Goal: Task Accomplishment & Management: Manage account settings

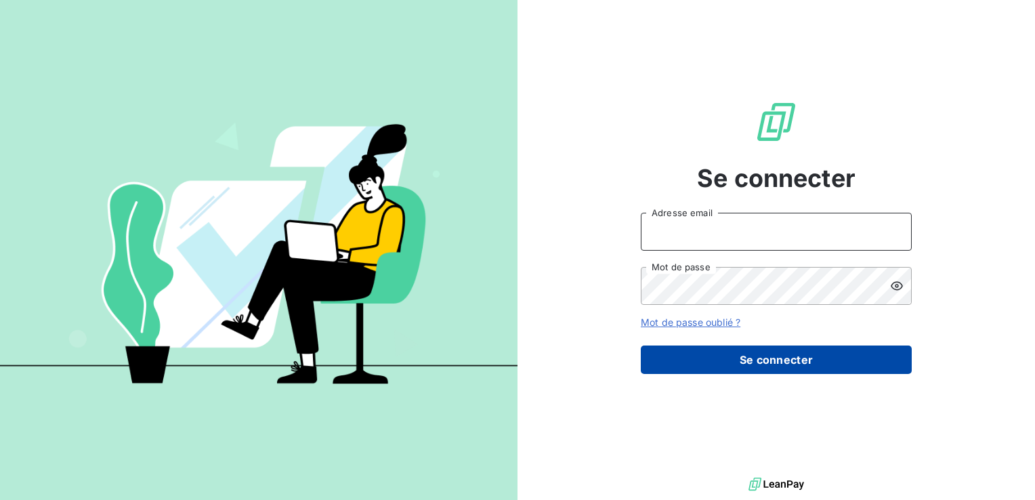
type input "[EMAIL_ADDRESS][DOMAIN_NAME]"
click at [775, 358] on button "Se connecter" at bounding box center [776, 360] width 271 height 28
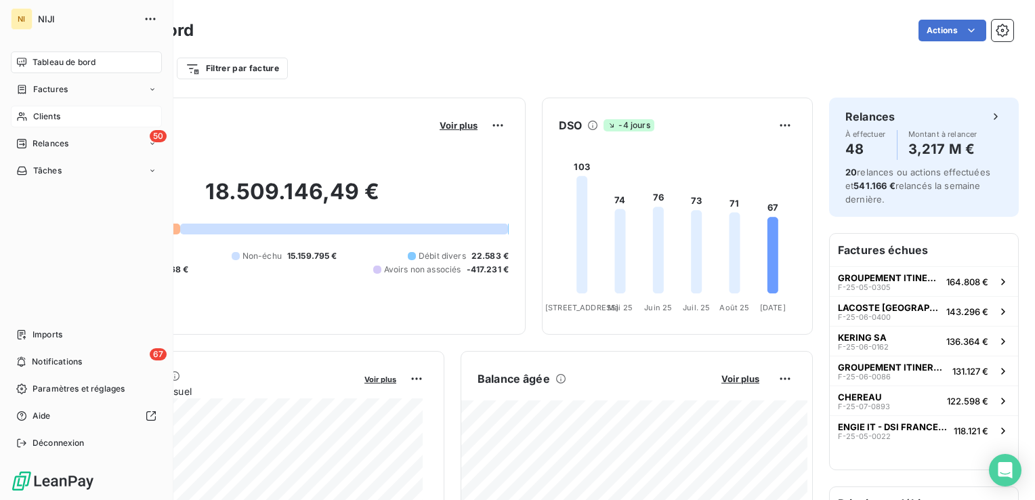
click at [21, 111] on icon at bounding box center [22, 116] width 12 height 11
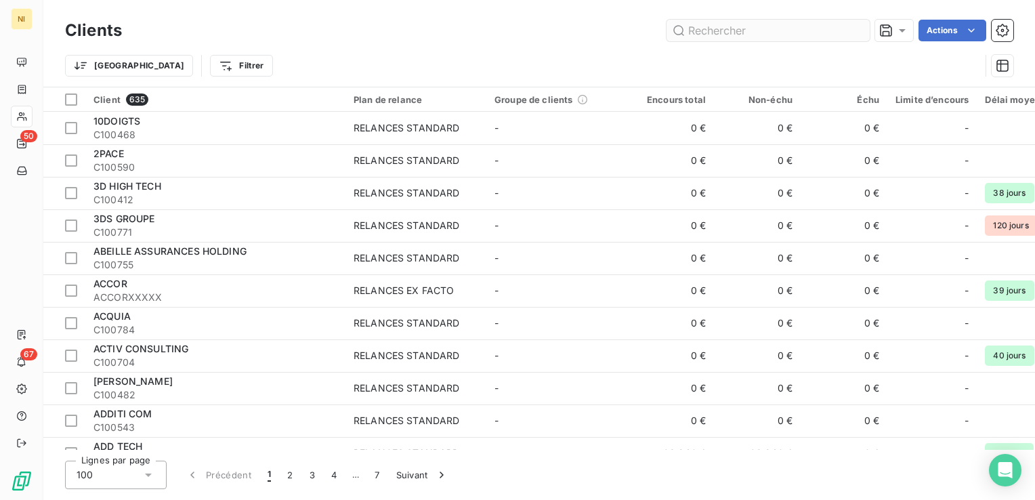
click at [716, 33] on input "text" at bounding box center [768, 31] width 203 height 22
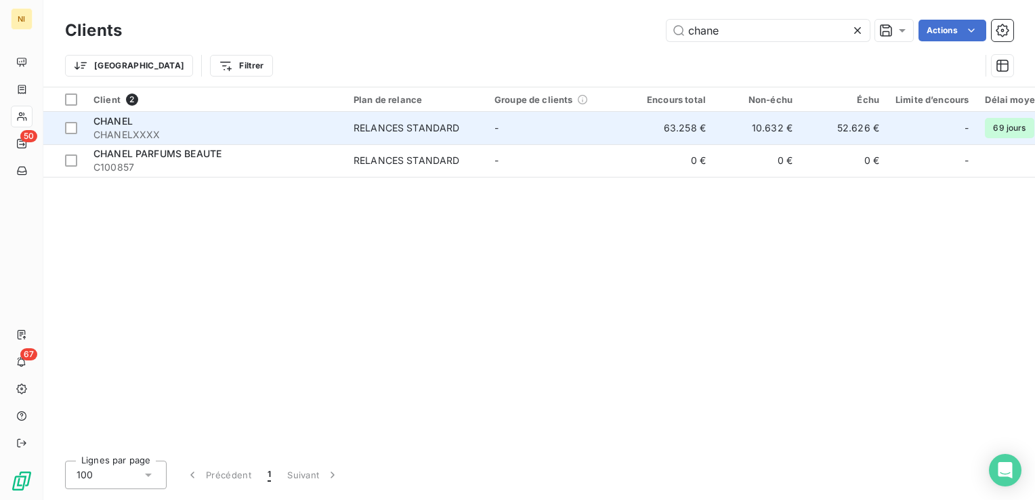
type input "chane"
click at [224, 126] on div "CHANEL" at bounding box center [216, 122] width 244 height 14
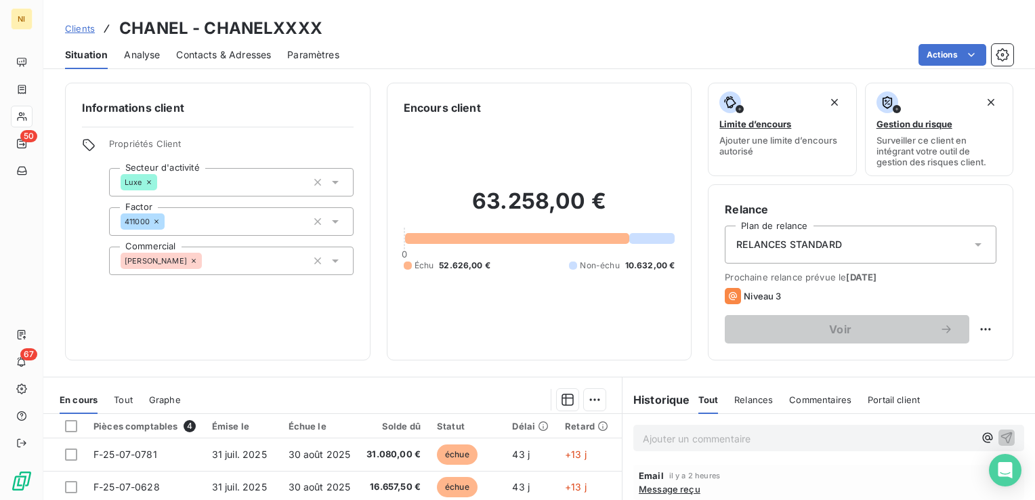
click at [213, 50] on span "Contacts & Adresses" at bounding box center [223, 55] width 95 height 14
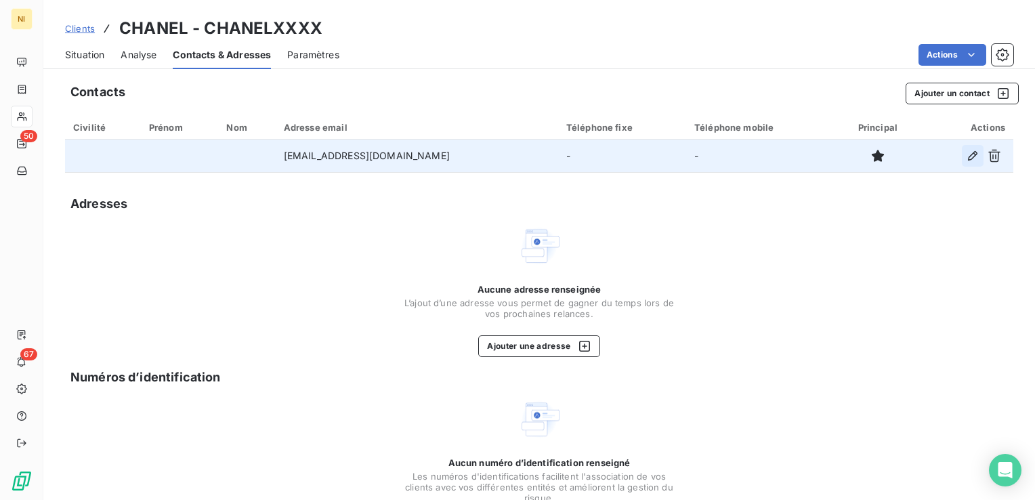
click at [968, 158] on icon "button" at bounding box center [972, 155] width 9 height 9
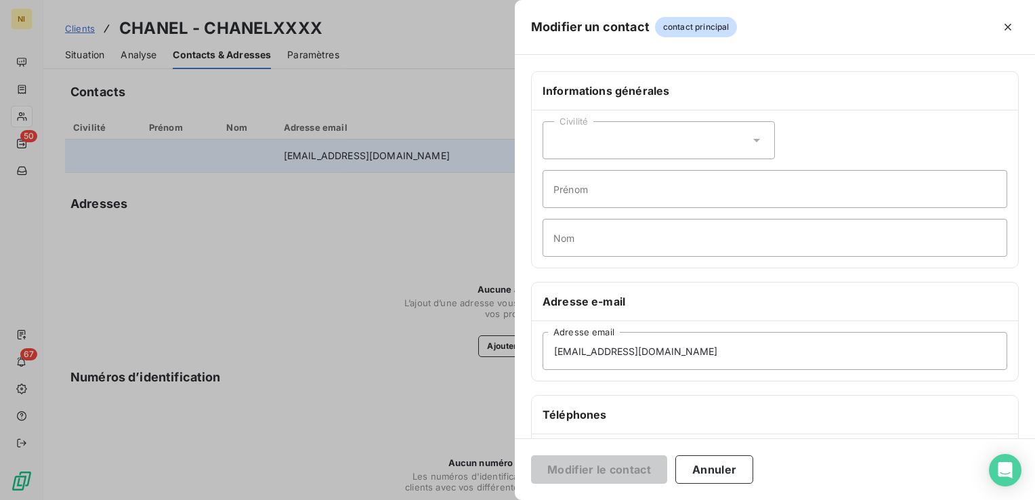
click at [327, 255] on div at bounding box center [517, 250] width 1035 height 500
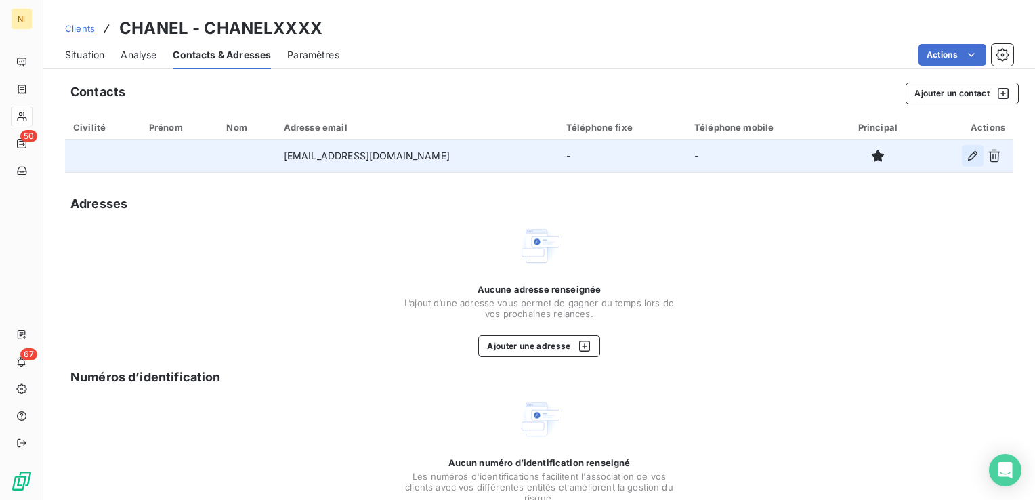
click at [968, 156] on icon "button" at bounding box center [972, 155] width 9 height 9
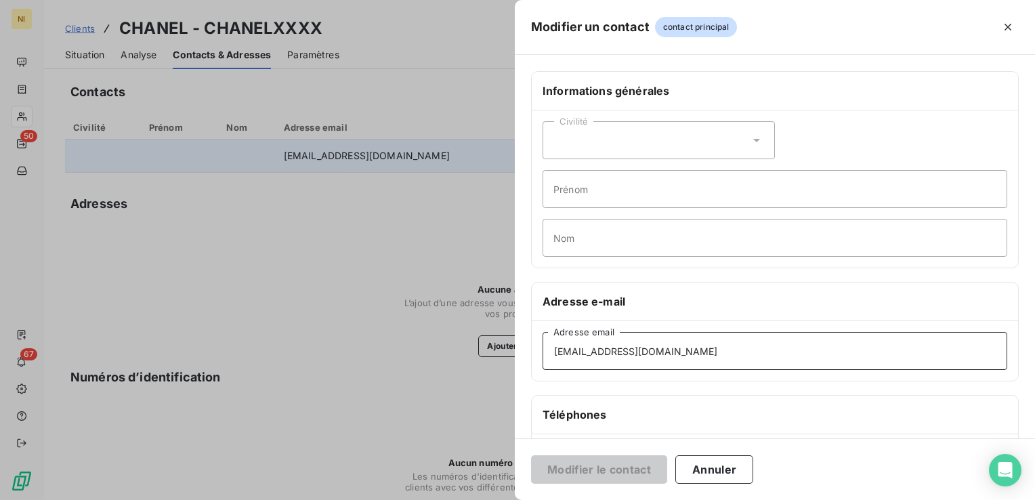
drag, startPoint x: 664, startPoint y: 356, endPoint x: 539, endPoint y: 347, distance: 125.0
click at [553, 346] on input "[EMAIL_ADDRESS][DOMAIN_NAME]" at bounding box center [775, 351] width 465 height 38
paste input "comptabilite.fournisseurs@chanel"
drag, startPoint x: 743, startPoint y: 349, endPoint x: 531, endPoint y: 335, distance: 212.6
click at [532, 335] on div "[EMAIL_ADDRESS][DOMAIN_NAME] Adresse email" at bounding box center [775, 351] width 487 height 60
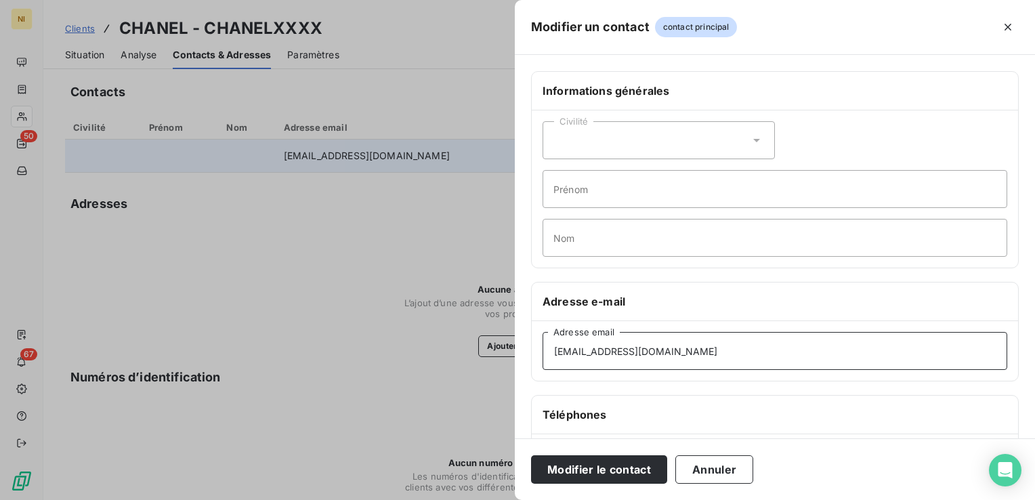
paste input "factures"
type input "[EMAIL_ADDRESS][DOMAIN_NAME]"
click at [684, 407] on h6 "Téléphones" at bounding box center [775, 415] width 465 height 16
click at [617, 470] on button "Modifier le contact" at bounding box center [599, 469] width 136 height 28
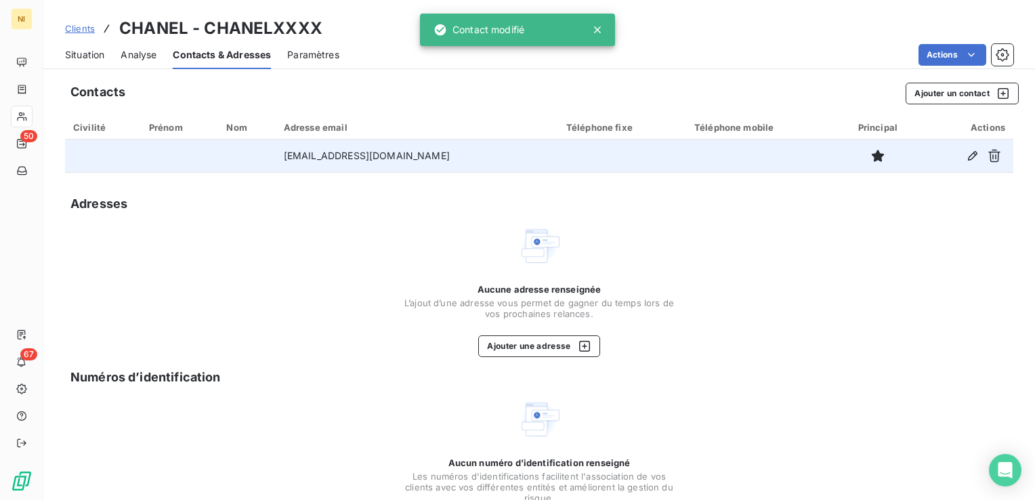
click at [516, 87] on div "Contacts Ajouter un contact" at bounding box center [544, 94] width 949 height 22
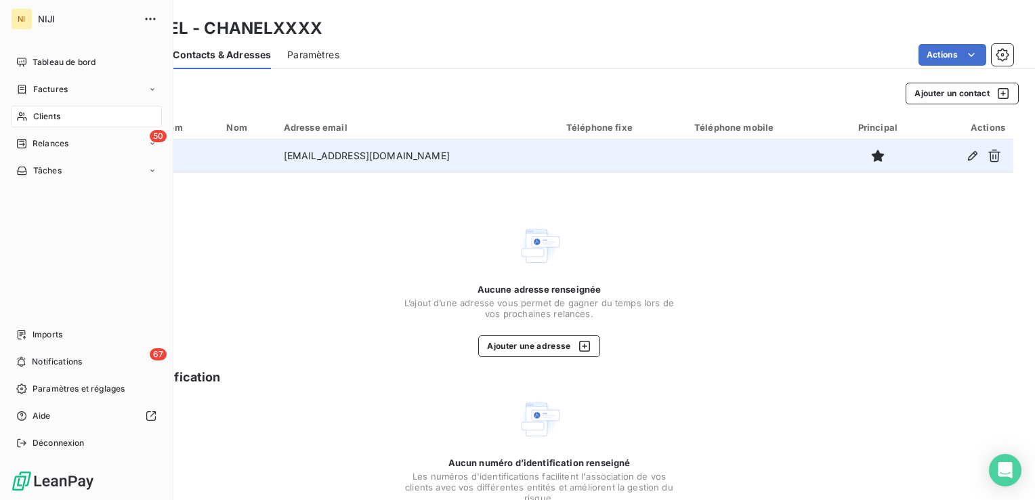
click at [56, 114] on span "Clients" at bounding box center [46, 116] width 27 height 12
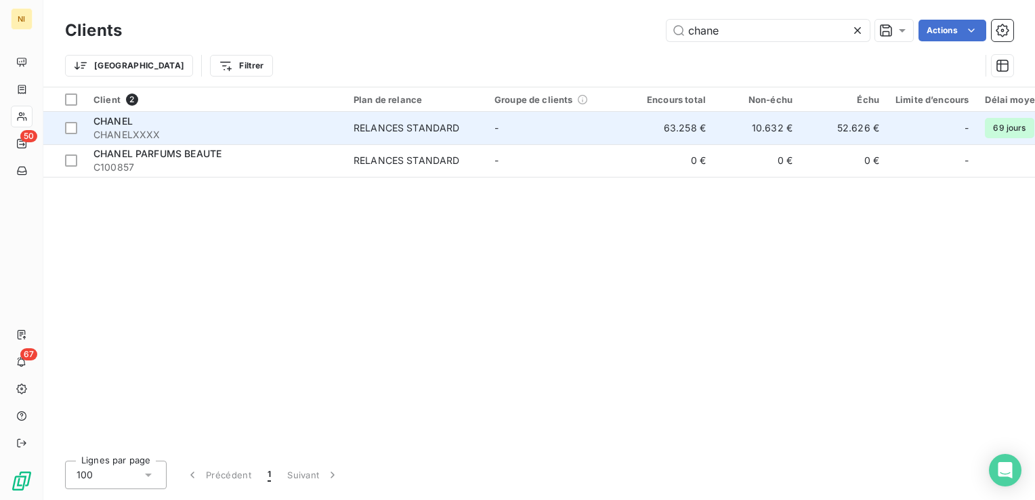
click at [157, 126] on div "CHANEL" at bounding box center [216, 122] width 244 height 14
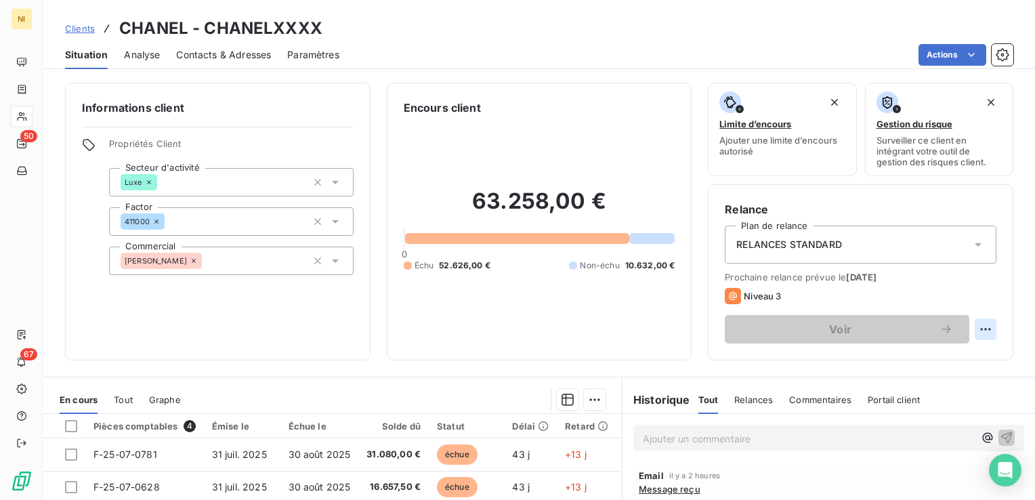
click at [979, 329] on html "NI 50 67 Clients CHANEL - CHANELXXXX Situation Analyse Contacts & Adresses Para…" at bounding box center [517, 250] width 1035 height 500
click at [924, 358] on div "Replanifier cette action" at bounding box center [919, 359] width 121 height 22
select select "8"
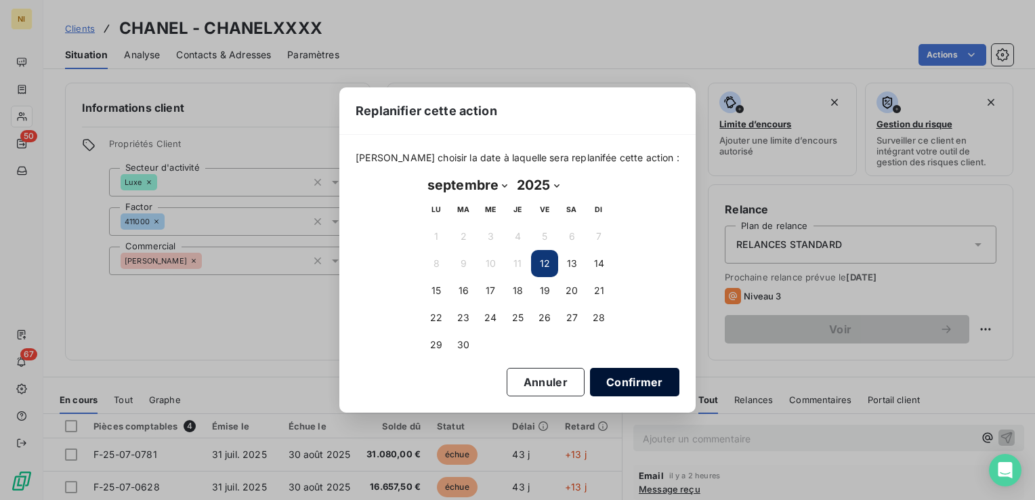
click at [606, 378] on button "Confirmer" at bounding box center [634, 382] width 89 height 28
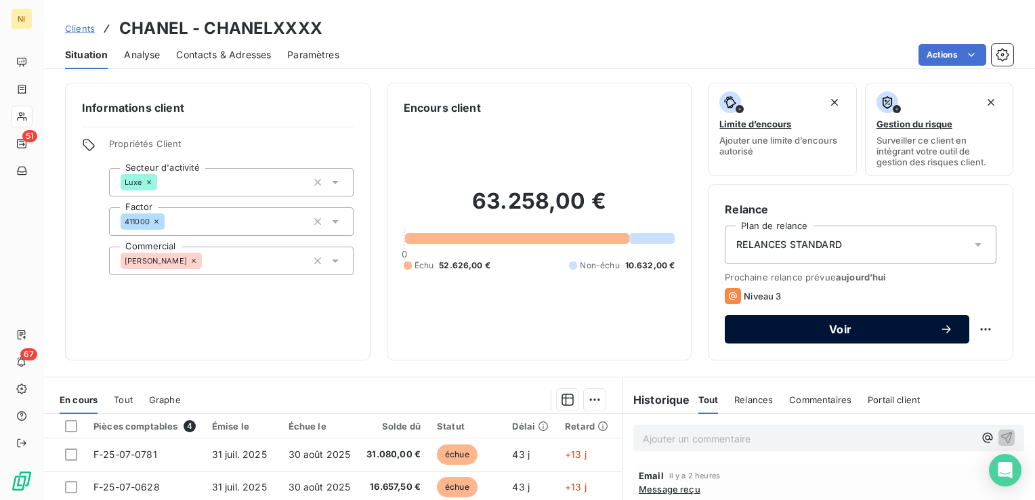
click at [762, 332] on span "Voir" at bounding box center [840, 329] width 199 height 11
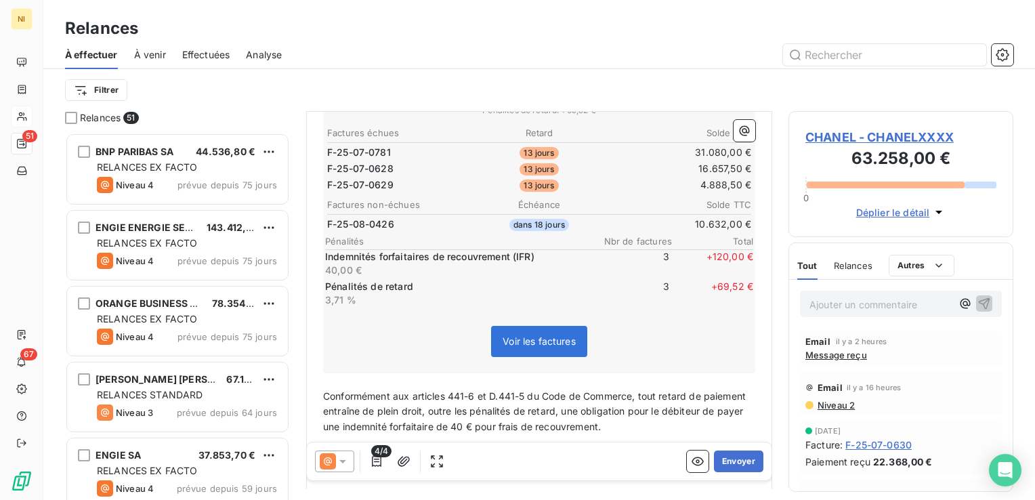
scroll to position [271, 0]
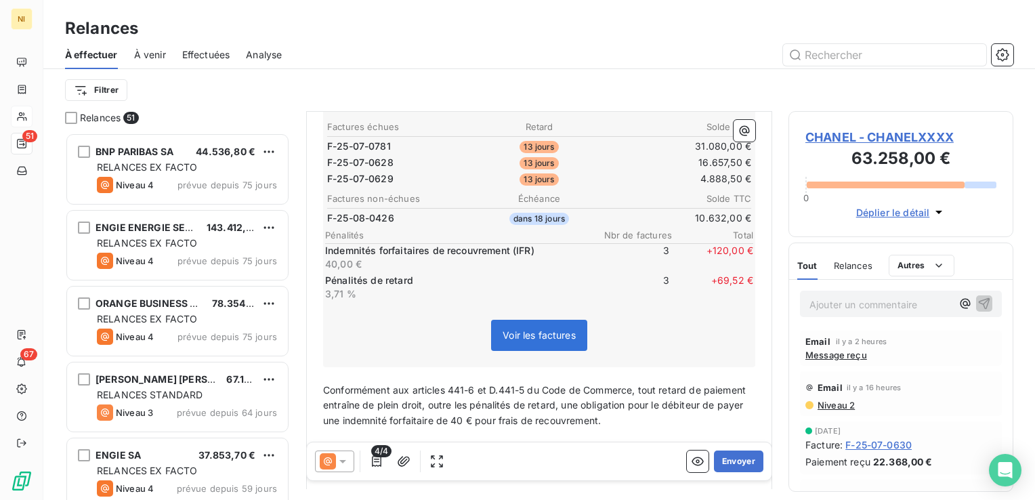
click at [342, 464] on icon at bounding box center [343, 462] width 14 height 14
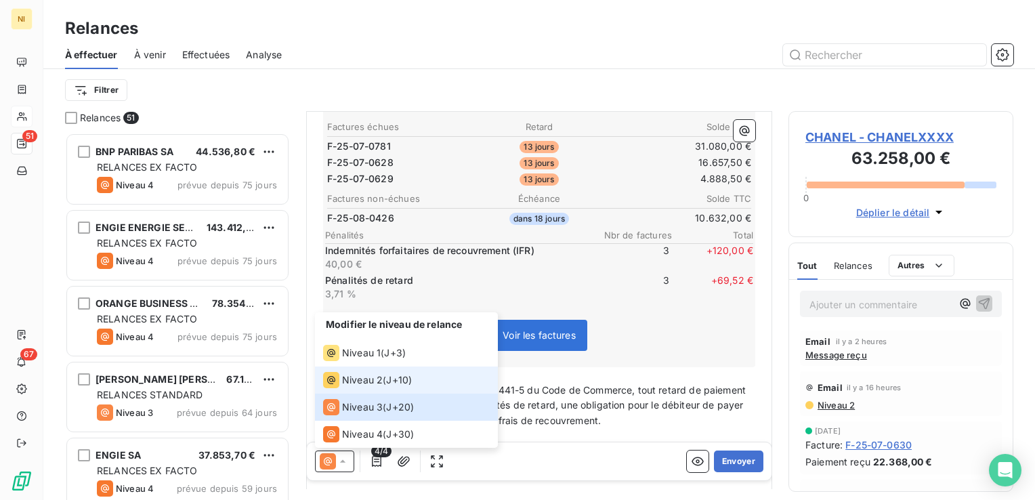
click at [352, 384] on span "Niveau 2" at bounding box center [362, 380] width 41 height 14
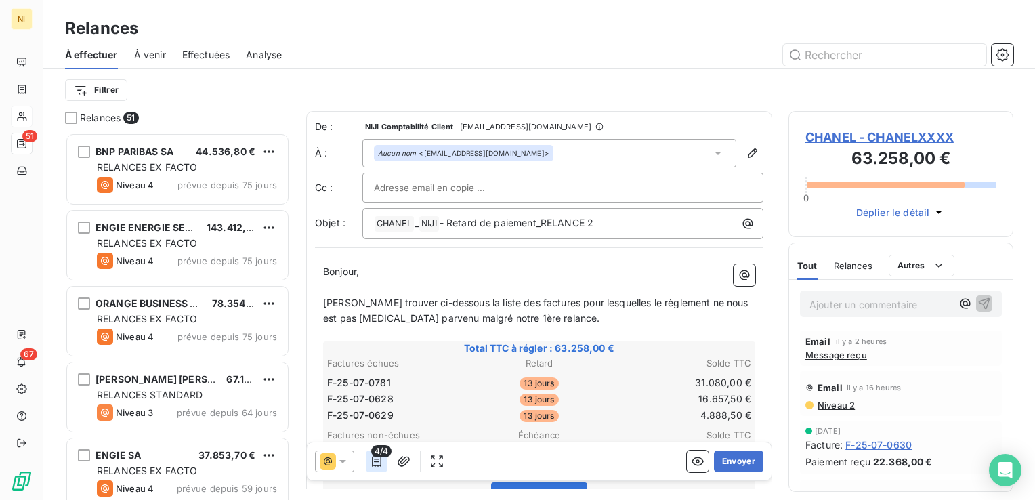
click at [375, 466] on icon "button" at bounding box center [376, 461] width 9 height 11
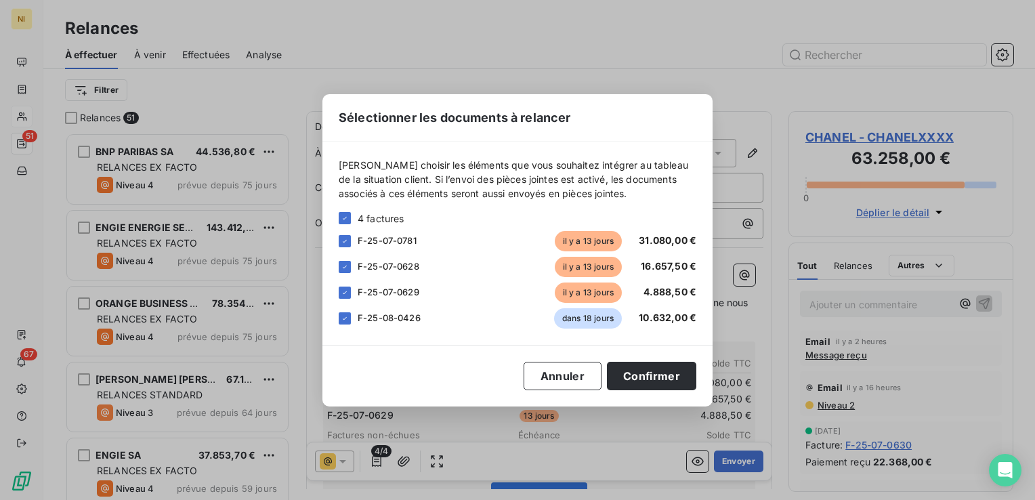
click at [347, 463] on div "Sélectionner les documents à relancer [PERSON_NAME] choisir les éléments que vo…" at bounding box center [517, 250] width 1035 height 500
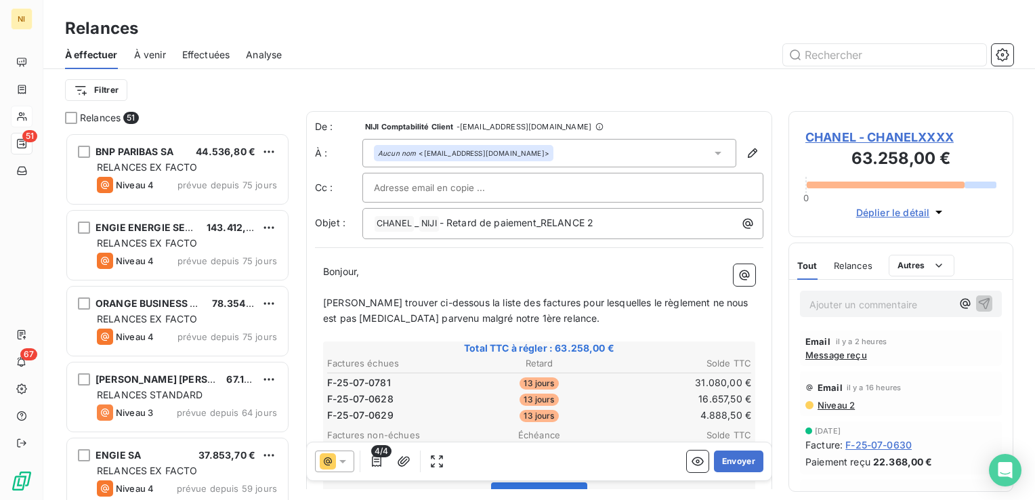
click at [345, 468] on icon at bounding box center [343, 462] width 14 height 14
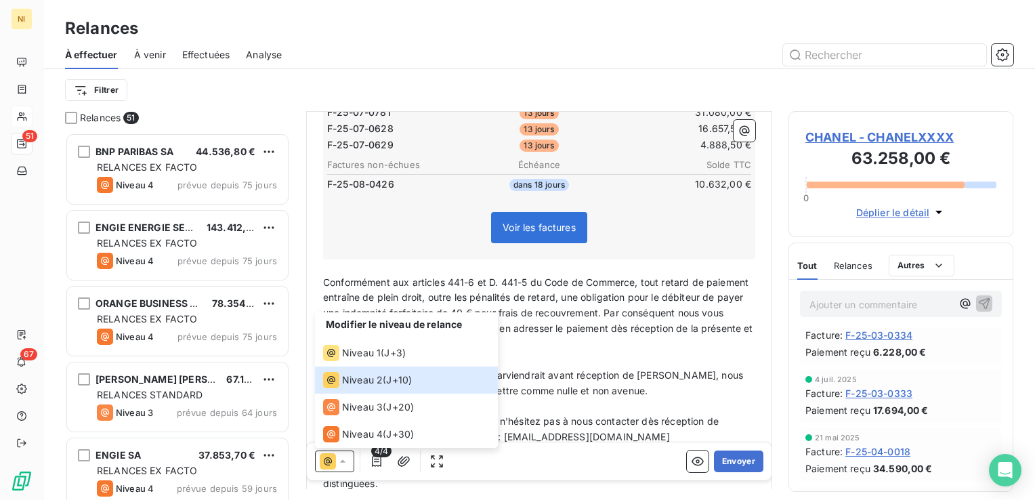
scroll to position [136, 0]
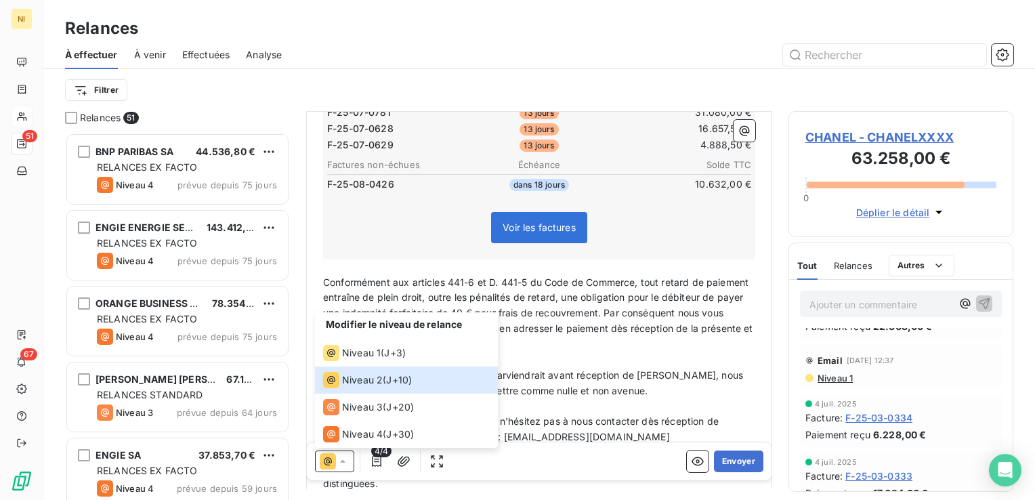
click at [833, 369] on div "Email [DATE] 12:37" at bounding box center [901, 361] width 191 height 22
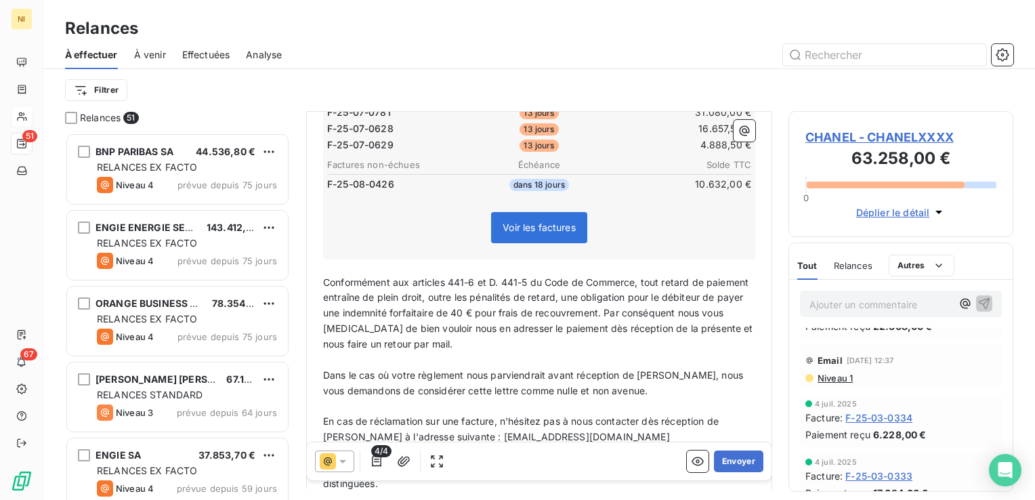
click at [831, 377] on span "Niveau 1" at bounding box center [835, 378] width 37 height 11
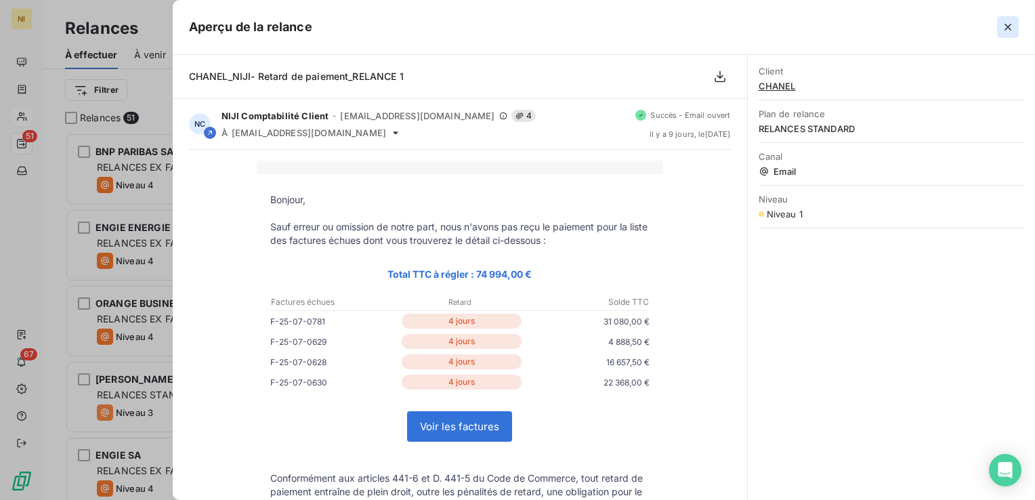
click at [1010, 25] on icon "button" at bounding box center [1008, 27] width 7 height 7
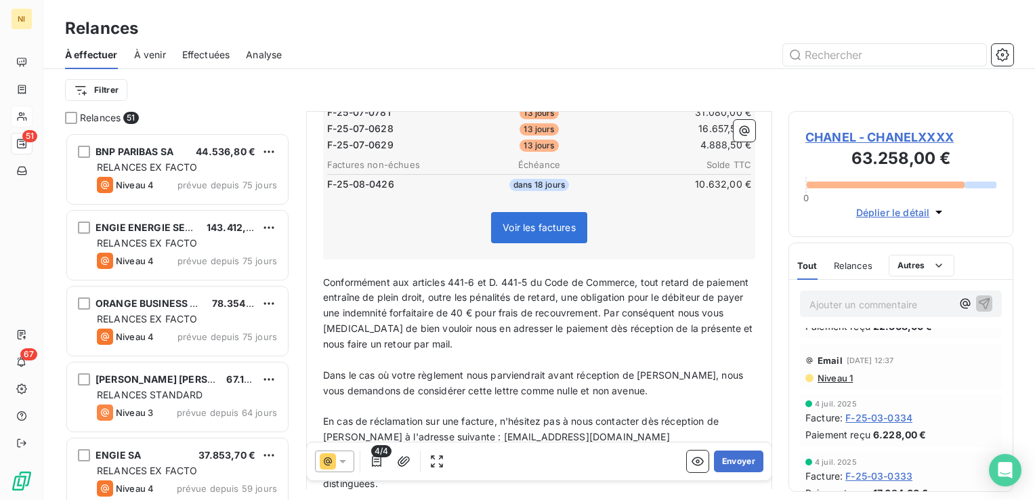
click at [352, 461] on div at bounding box center [334, 462] width 39 height 22
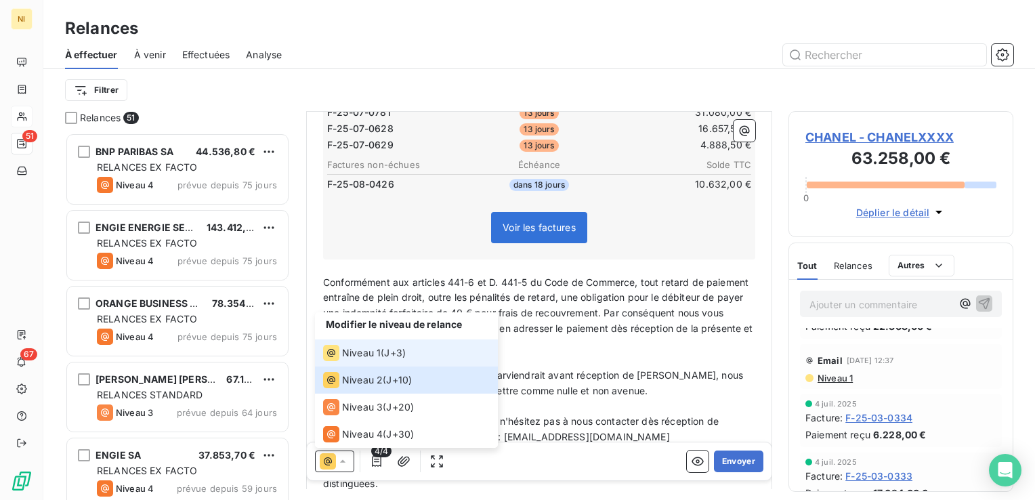
click at [361, 354] on span "Niveau 1" at bounding box center [361, 353] width 39 height 14
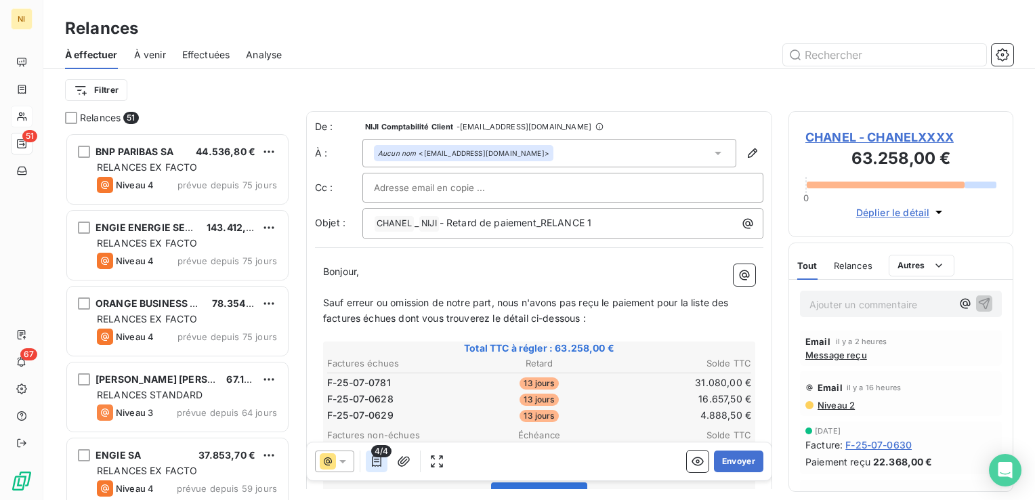
click at [376, 463] on icon "button" at bounding box center [377, 462] width 14 height 14
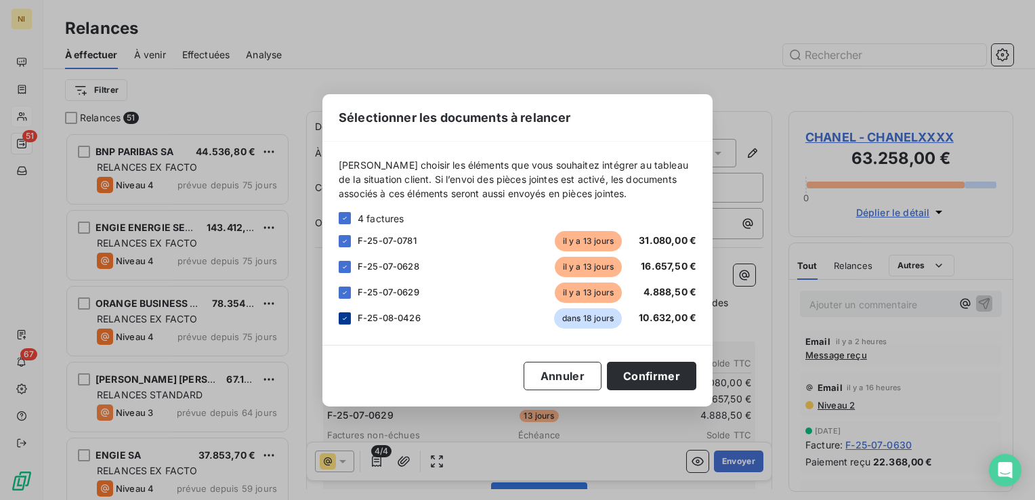
click at [342, 319] on icon at bounding box center [345, 318] width 8 height 8
click at [650, 374] on button "Confirmer" at bounding box center [651, 376] width 89 height 28
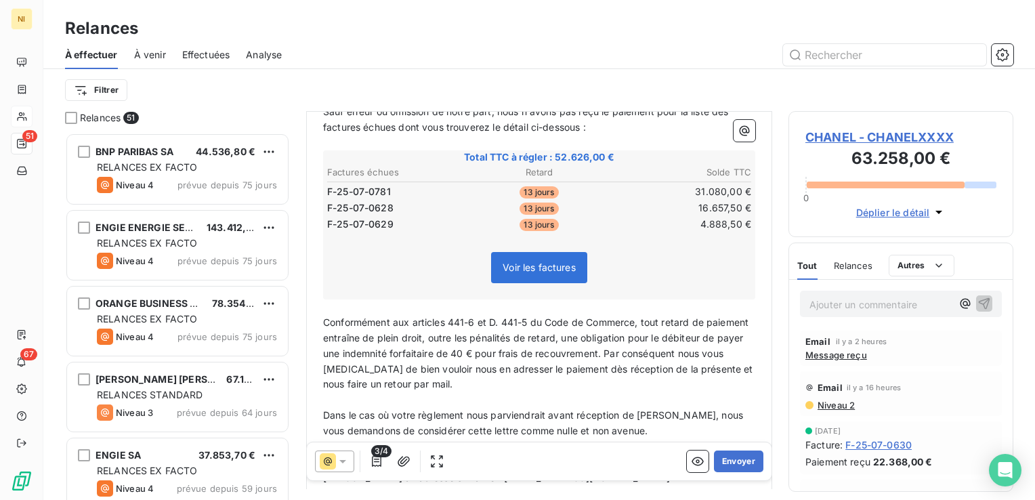
scroll to position [203, 0]
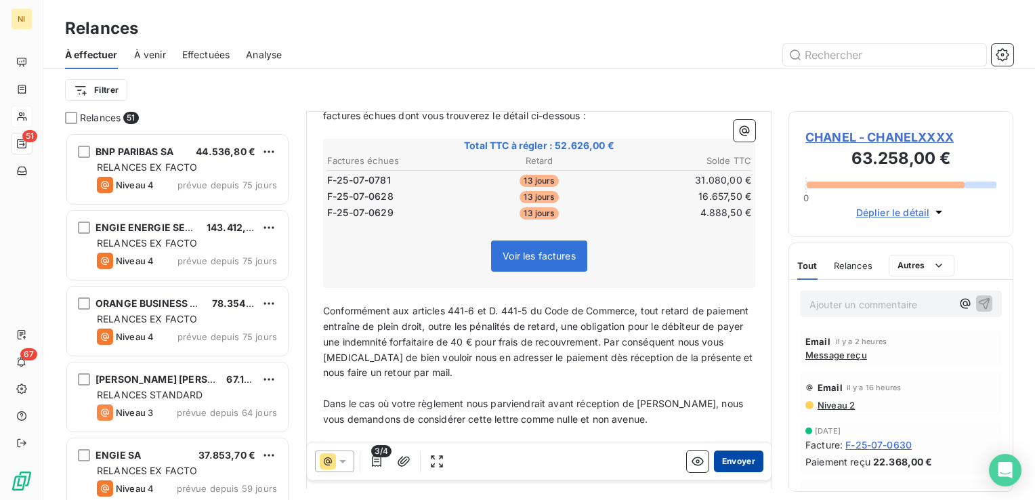
click at [726, 461] on button "Envoyer" at bounding box center [738, 462] width 49 height 22
